Goal: Navigation & Orientation: Find specific page/section

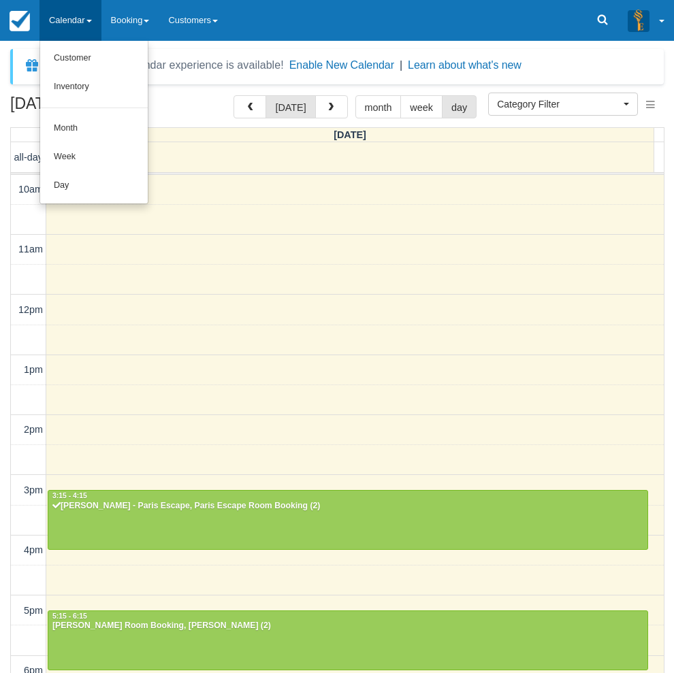
select select
click at [102, 189] on link "Day" at bounding box center [94, 185] width 108 height 29
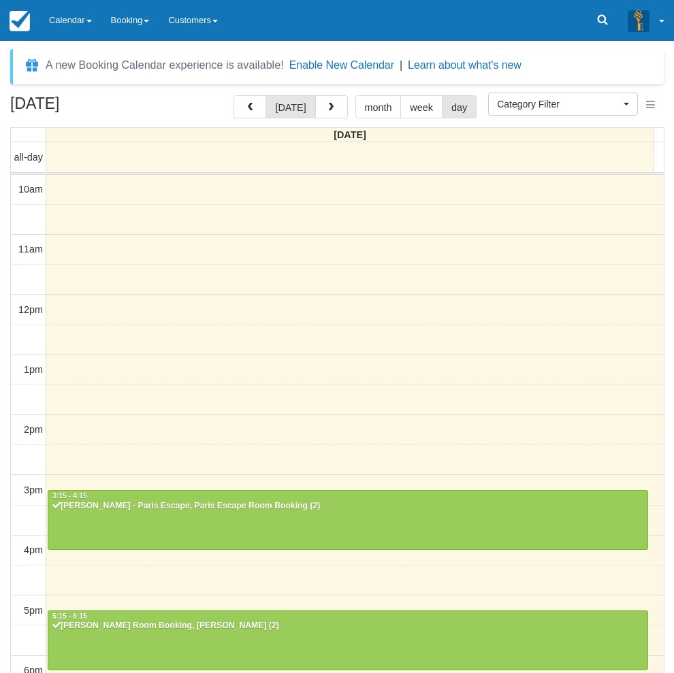
select select
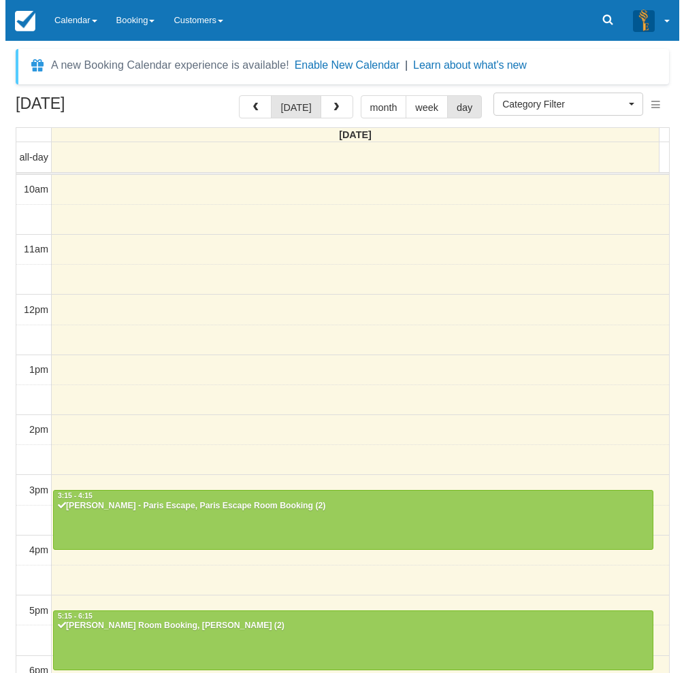
scroll to position [214, 0]
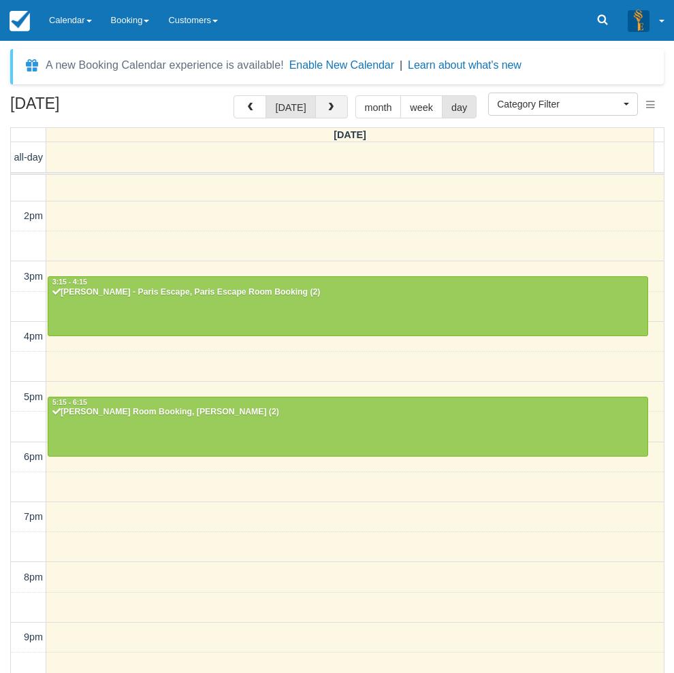
click at [326, 104] on span "button" at bounding box center [331, 108] width 10 height 10
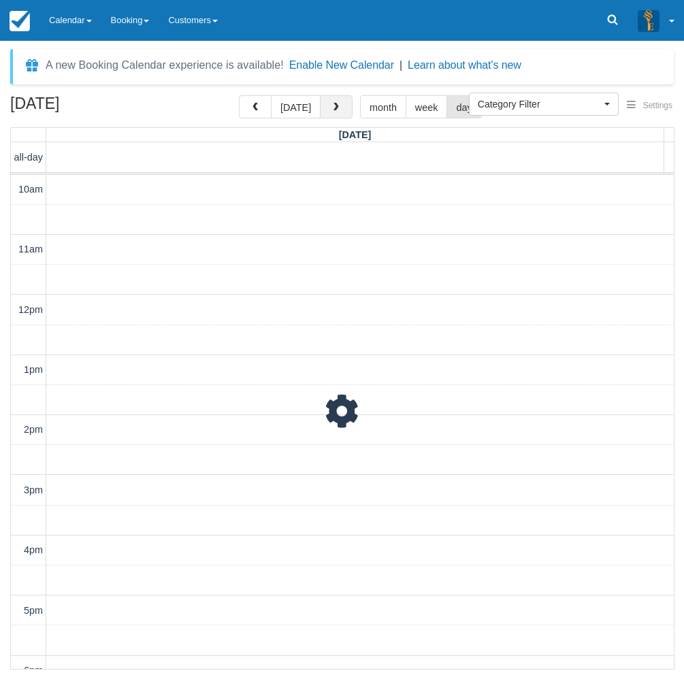
click at [324, 104] on button "button" at bounding box center [336, 106] width 33 height 23
click at [334, 110] on span "button" at bounding box center [336, 108] width 10 height 10
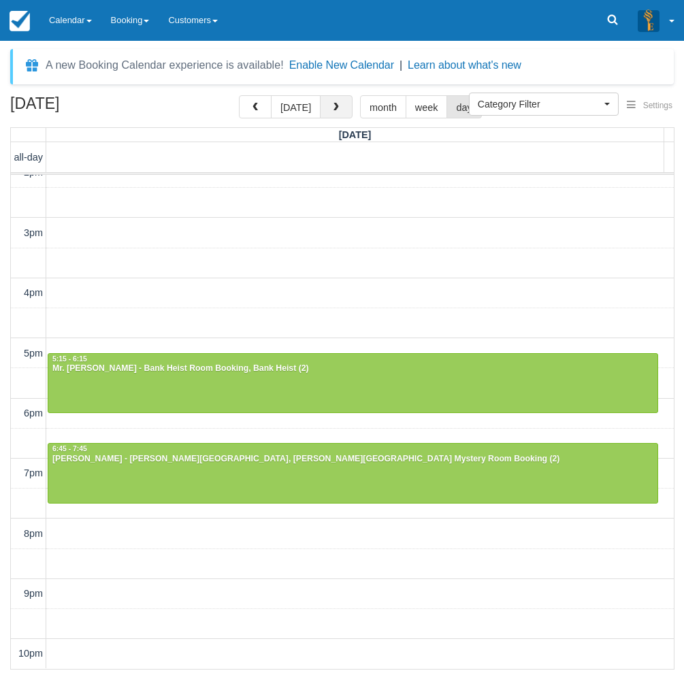
click at [334, 110] on span "button" at bounding box center [336, 108] width 10 height 10
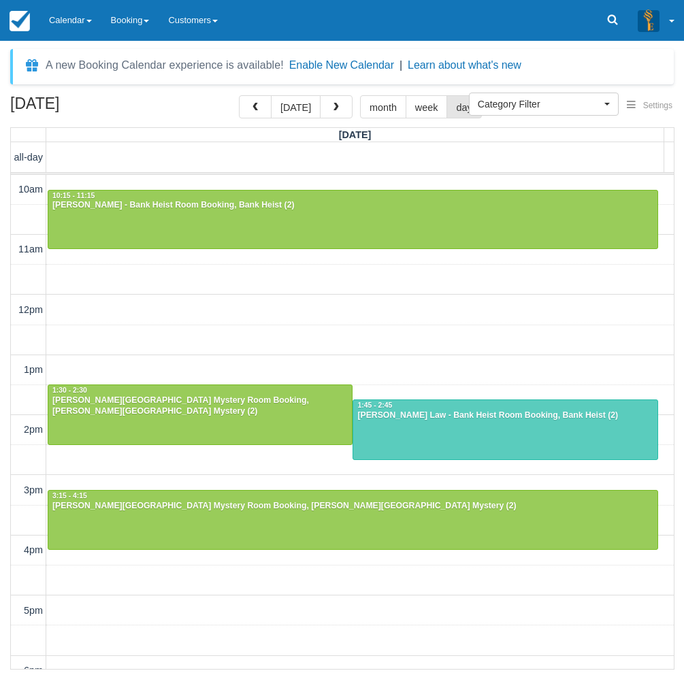
click at [192, 109] on div "September 7, 2025 today month week day" at bounding box center [342, 109] width 664 height 29
click at [71, 27] on link "Calendar" at bounding box center [70, 20] width 62 height 41
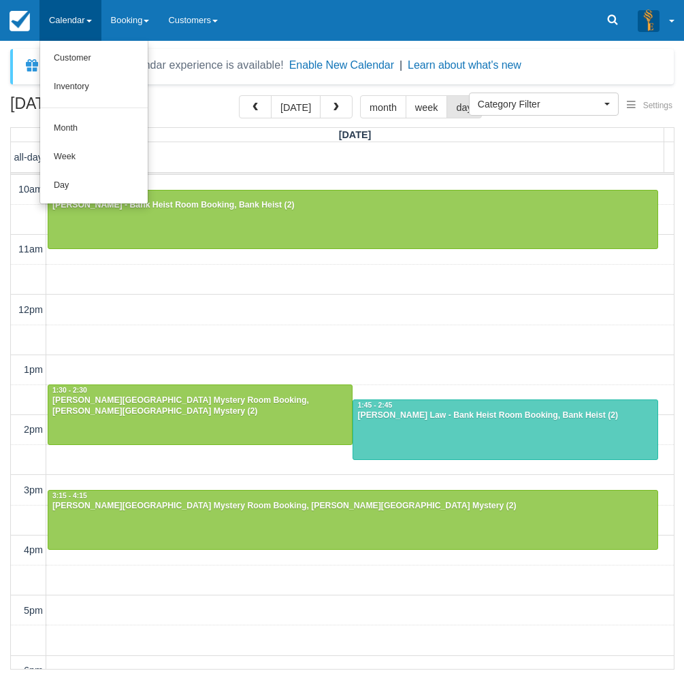
click at [300, 21] on div "Menu Calendar Customer Inventory Month Week Day Booking Notes New Booking Merch…" at bounding box center [342, 20] width 684 height 41
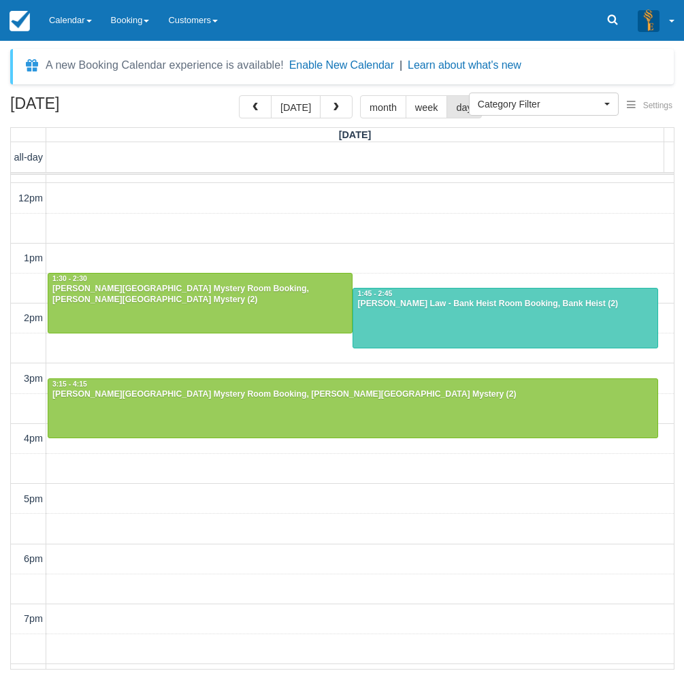
scroll to position [136, 0]
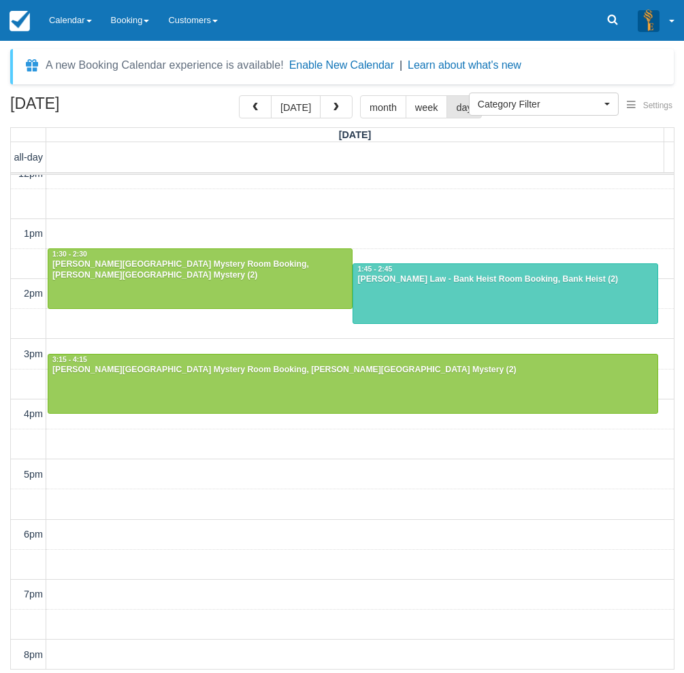
click at [188, 116] on div "September 7, 2025 today month week day" at bounding box center [342, 109] width 664 height 29
